Goal: Find specific page/section: Locate a particular part of the current website

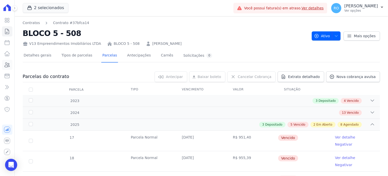
scroll to position [202, 0]
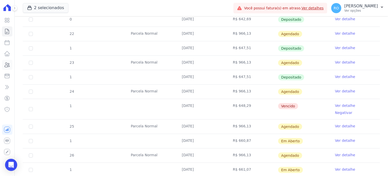
click at [6, 64] on icon at bounding box center [7, 65] width 6 height 6
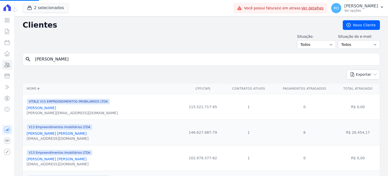
click at [43, 56] on input "[PERSON_NAME]" at bounding box center [205, 59] width 346 height 10
click at [53, 56] on input "search" at bounding box center [205, 59] width 346 height 10
type input "raiane"
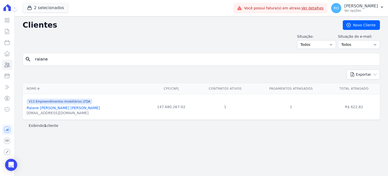
click at [40, 108] on link "Raiane [PERSON_NAME] [PERSON_NAME]" at bounding box center [63, 108] width 73 height 4
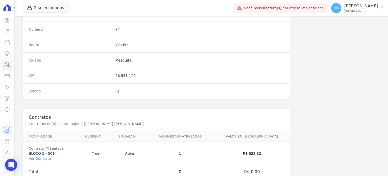
scroll to position [295, 0]
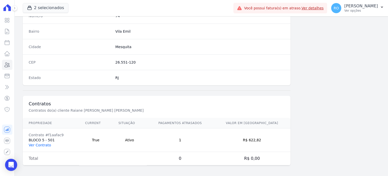
click at [40, 143] on link "Ver Contrato" at bounding box center [40, 145] width 22 height 4
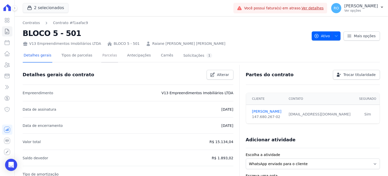
click at [108, 59] on link "Parcelas" at bounding box center [109, 55] width 17 height 13
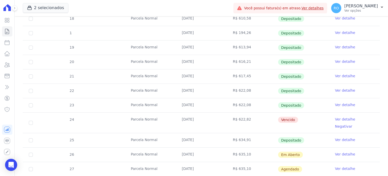
scroll to position [156, 0]
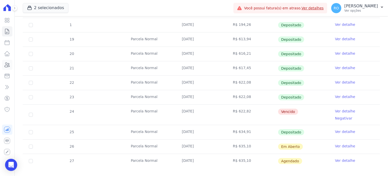
click at [7, 63] on icon at bounding box center [7, 64] width 5 height 5
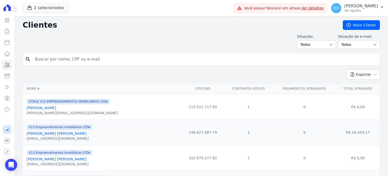
click at [56, 59] on input "search" at bounding box center [205, 59] width 346 height 10
paste input "[PERSON_NAME]"
type input "[PERSON_NAME]"
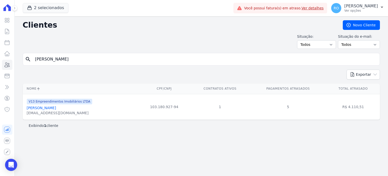
click at [55, 108] on link "[PERSON_NAME]" at bounding box center [41, 108] width 29 height 4
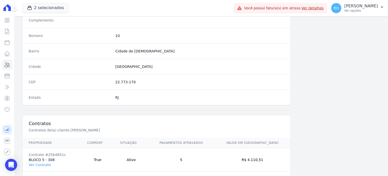
scroll to position [295, 0]
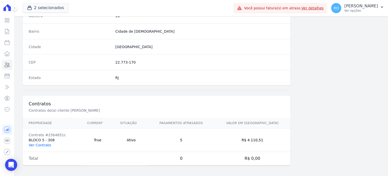
click at [43, 143] on link "Ver Contrato" at bounding box center [40, 145] width 22 height 4
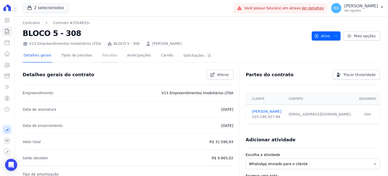
click at [101, 56] on link "Parcelas" at bounding box center [109, 55] width 17 height 13
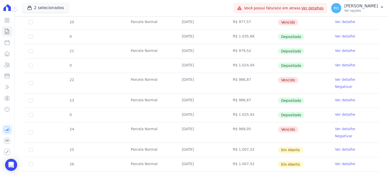
scroll to position [227, 0]
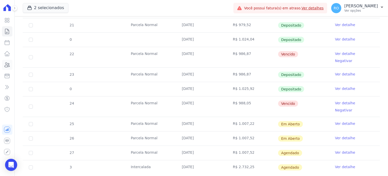
click at [7, 66] on icon at bounding box center [7, 65] width 6 height 6
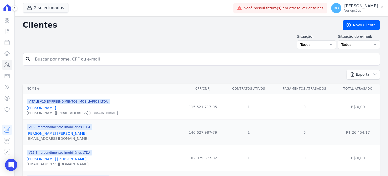
click at [88, 58] on input "search" at bounding box center [205, 59] width 346 height 10
paste input "[PERSON_NAME] [PERSON_NAME]"
type input "[PERSON_NAME] [PERSON_NAME]"
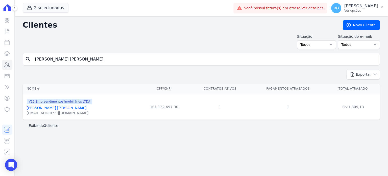
click at [56, 108] on link "[PERSON_NAME] [PERSON_NAME]" at bounding box center [57, 108] width 60 height 4
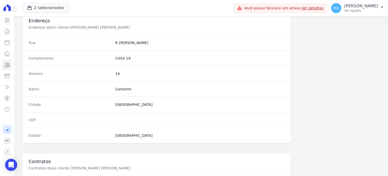
scroll to position [295, 0]
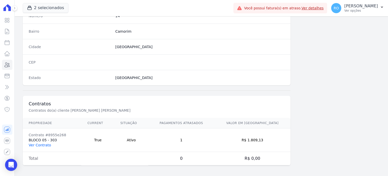
click at [34, 144] on link "Ver Contrato" at bounding box center [40, 145] width 22 height 4
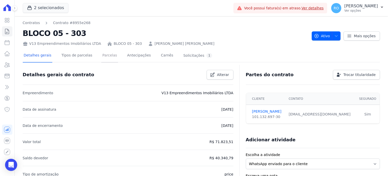
click at [102, 58] on link "Parcelas" at bounding box center [109, 55] width 17 height 13
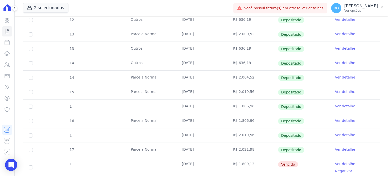
scroll to position [202, 0]
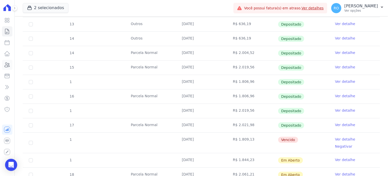
click at [7, 65] on icon at bounding box center [7, 64] width 5 height 5
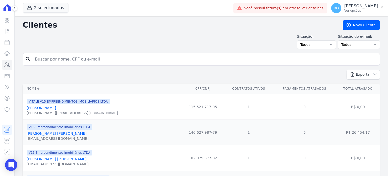
click at [58, 59] on input "search" at bounding box center [205, 59] width 346 height 10
type input "[PERSON_NAME]"
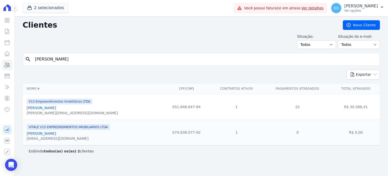
click at [55, 106] on link "[PERSON_NAME]" at bounding box center [41, 108] width 29 height 4
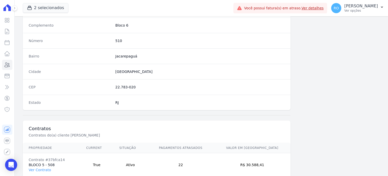
scroll to position [295, 0]
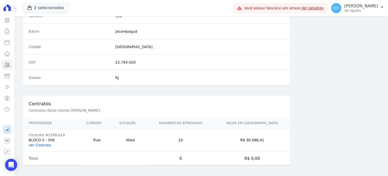
click at [40, 143] on link "Ver Contrato" at bounding box center [40, 145] width 22 height 4
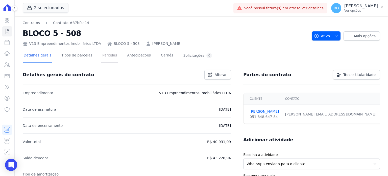
click at [101, 52] on link "Parcelas" at bounding box center [109, 55] width 17 height 13
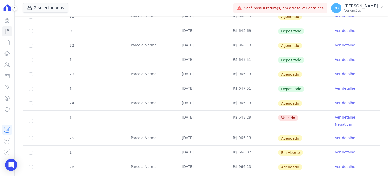
scroll to position [227, 0]
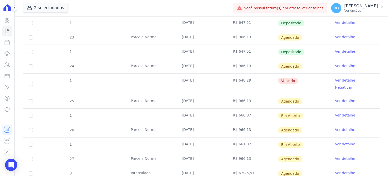
click at [337, 78] on link "Ver detalhe" at bounding box center [345, 80] width 20 height 5
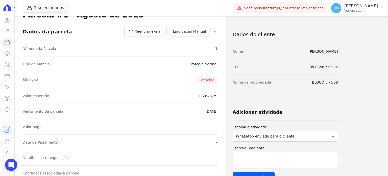
scroll to position [101, 0]
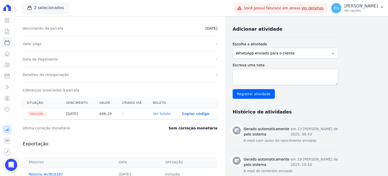
click at [166, 114] on link "Ver boleto" at bounding box center [162, 113] width 18 height 4
